Goal: Task Accomplishment & Management: Use online tool/utility

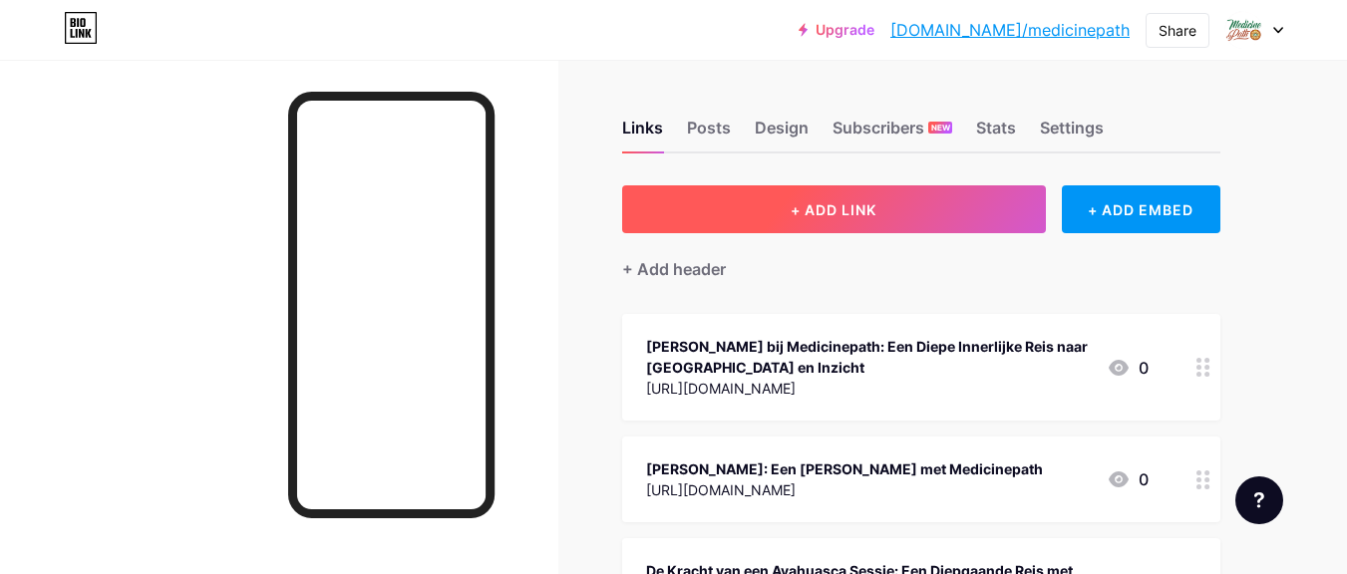
click at [840, 199] on button "+ ADD LINK" at bounding box center [834, 209] width 424 height 48
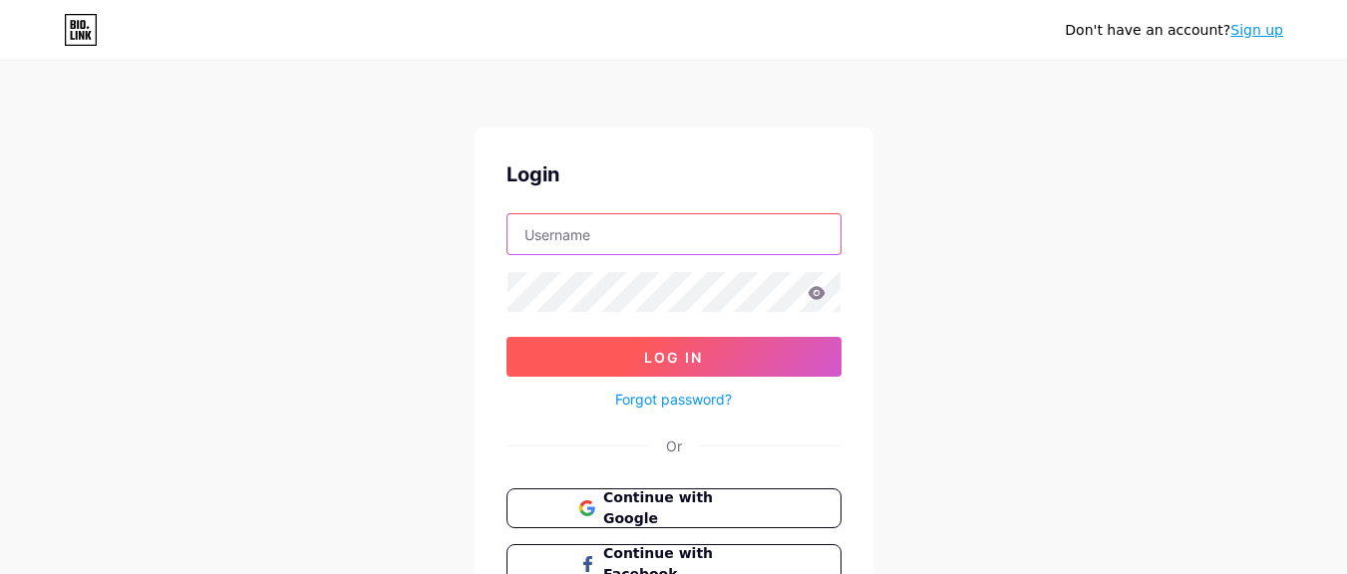
type input "medicinepath"
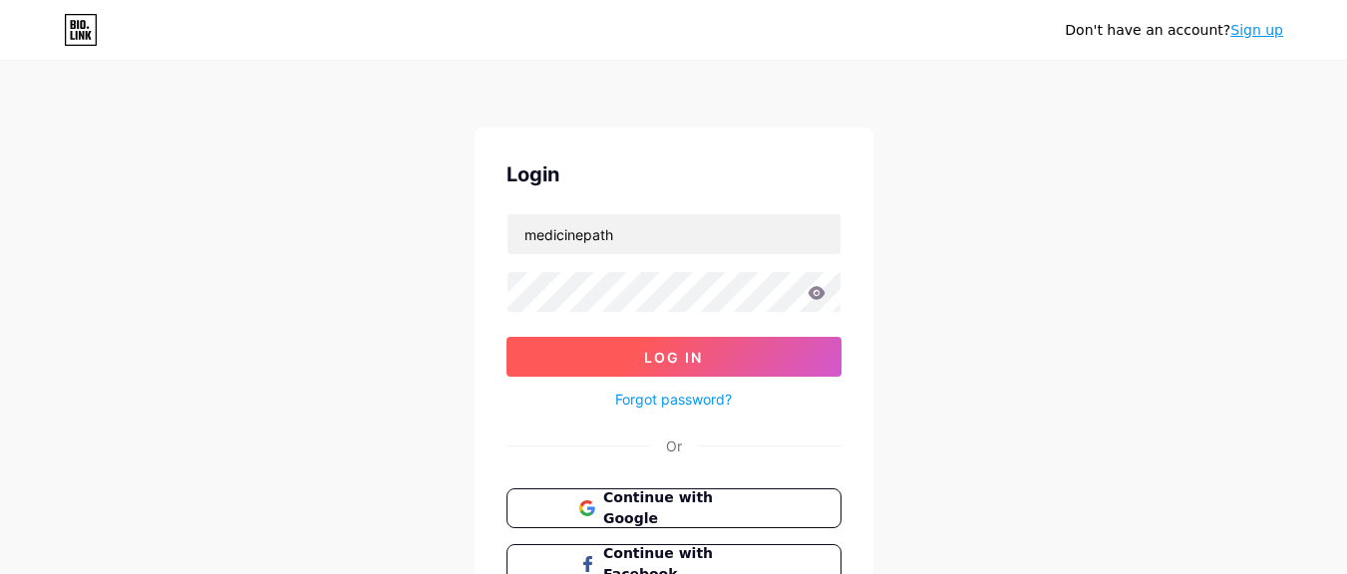
click at [691, 357] on span "Log In" at bounding box center [673, 357] width 59 height 17
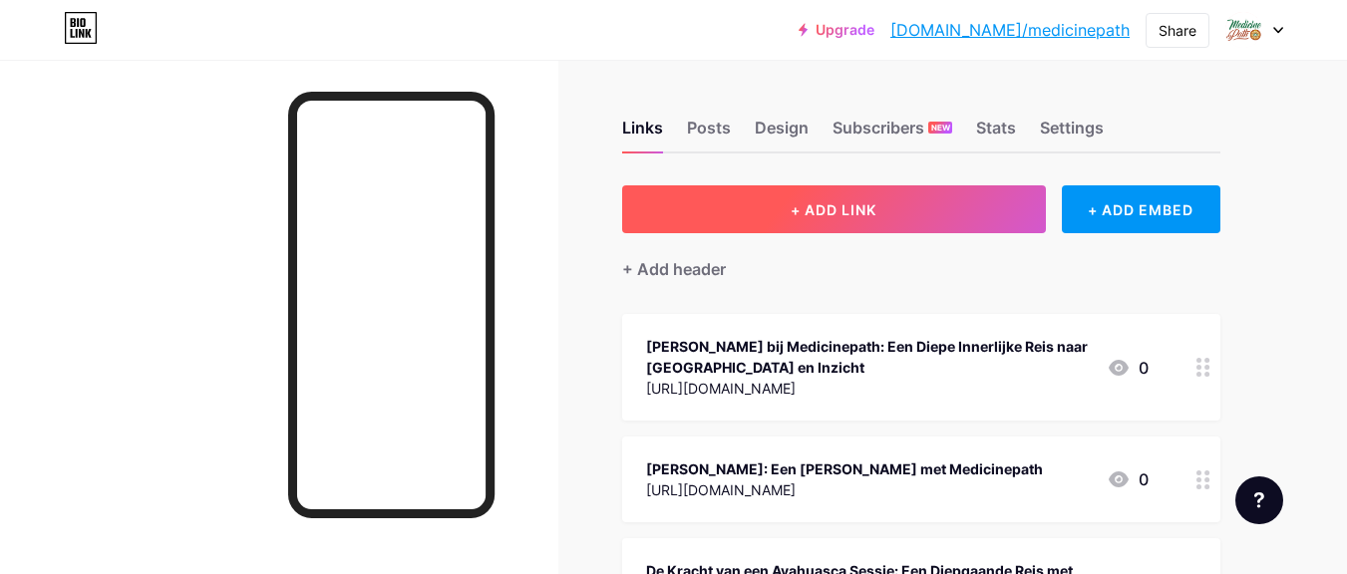
click at [842, 209] on span "+ ADD LINK" at bounding box center [834, 209] width 86 height 17
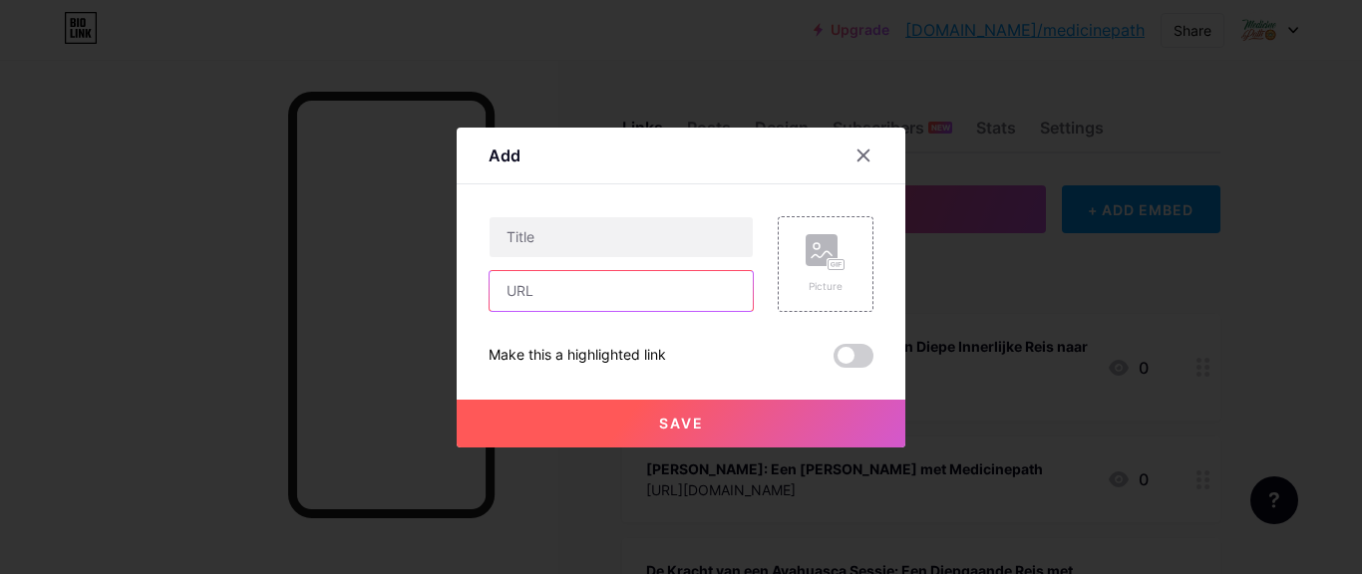
click at [581, 284] on input "text" at bounding box center [621, 291] width 263 height 40
paste input "[URL][DOMAIN_NAME]"
type input "[URL][DOMAIN_NAME]"
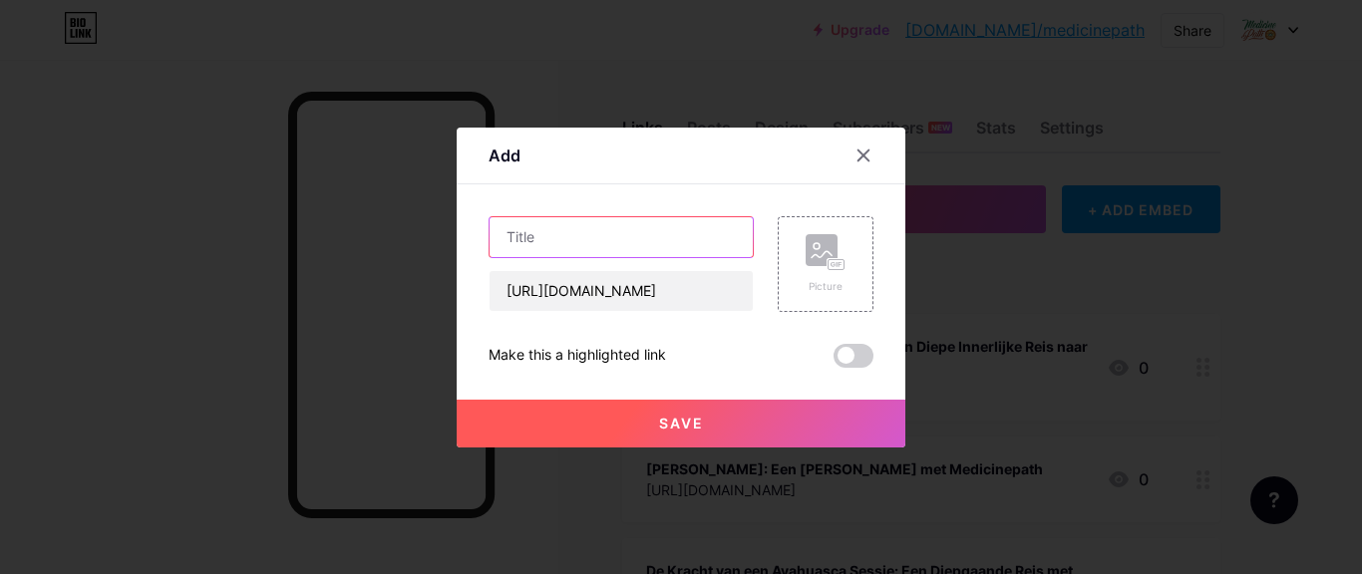
click at [607, 241] on input "text" at bounding box center [621, 237] width 263 height 40
paste input "Ayahuasca Ceremony — A Journey of Healing and Transformation with Medicinepath"
type input "Ayahuasca Ceremony — A Journey of Healing and Transformation with Medicinepath"
click at [728, 427] on button "Save" at bounding box center [681, 424] width 449 height 48
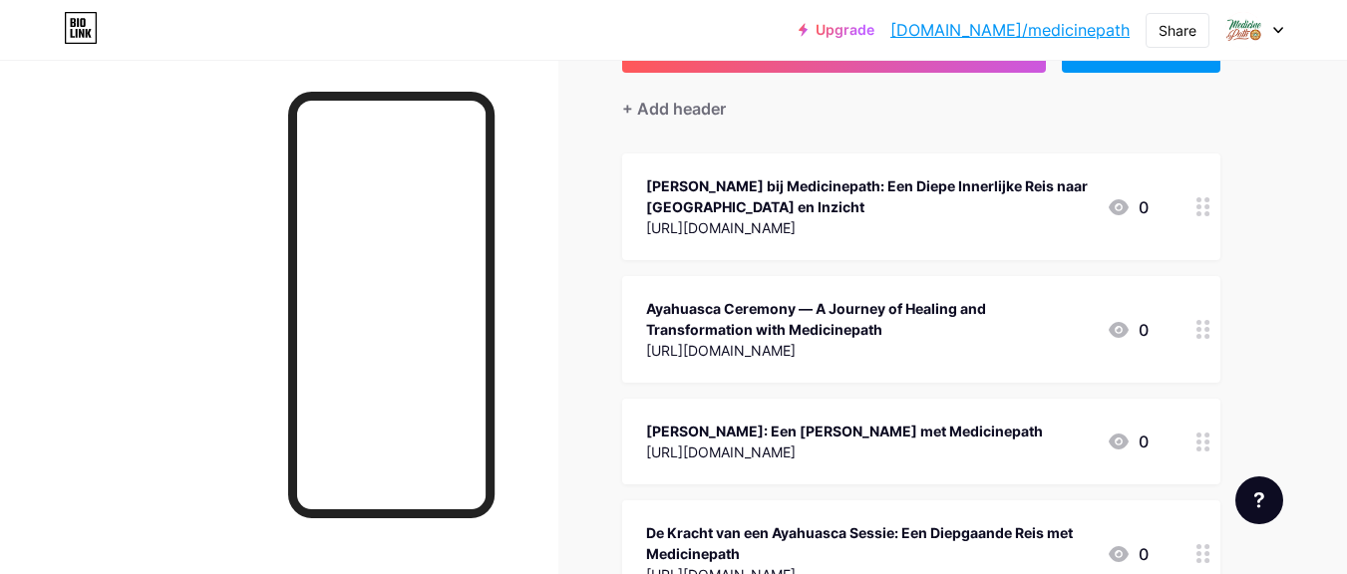
scroll to position [239, 0]
